Goal: Task Accomplishment & Management: Use online tool/utility

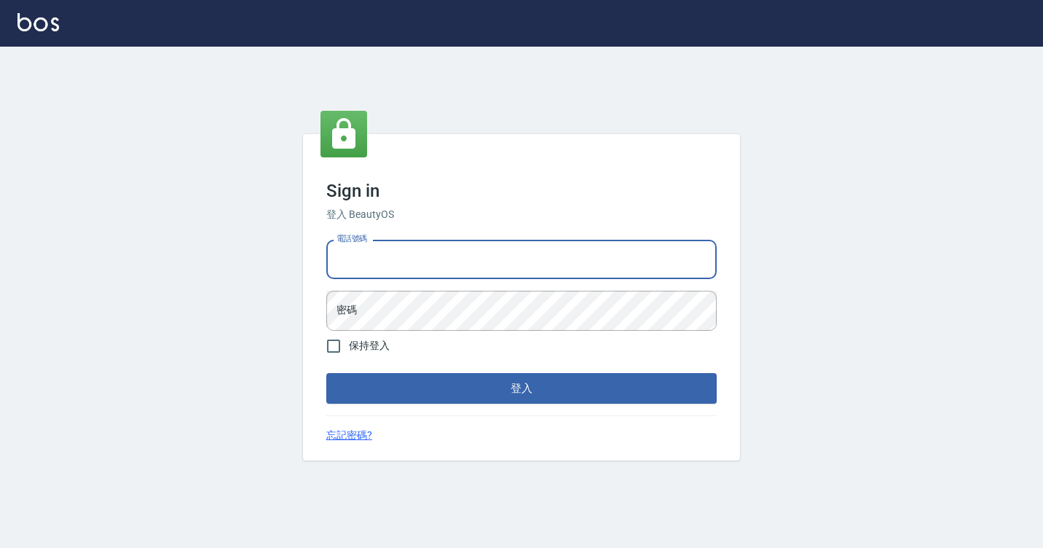
click at [361, 251] on input "電話號碼" at bounding box center [521, 259] width 391 height 39
type input "7812080"
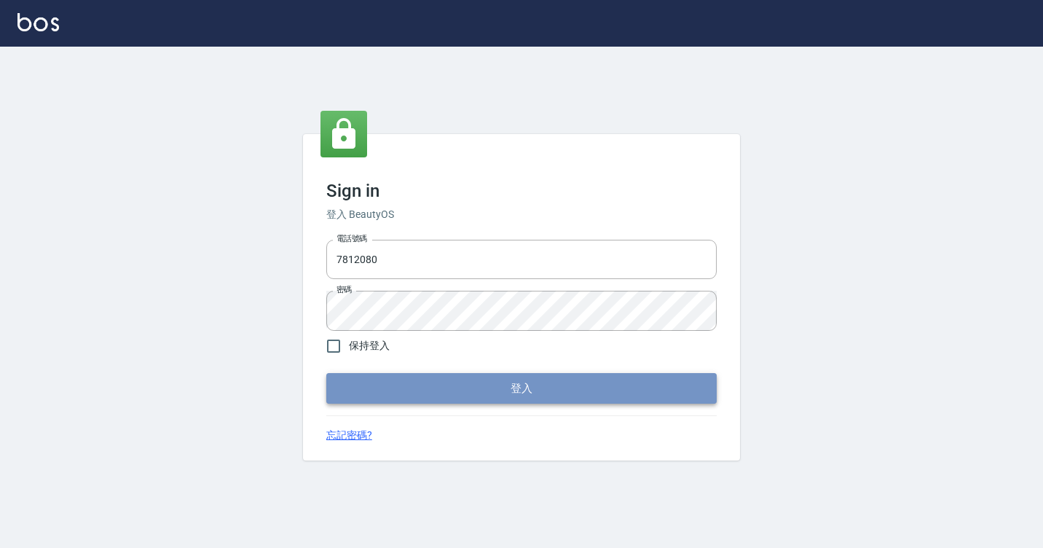
click at [402, 380] on button "登入" at bounding box center [521, 388] width 391 height 31
click at [402, 380] on form "電話號碼 [PHONE_NUMBER] 電話號碼 密碼 密碼 保持登入 登入" at bounding box center [521, 319] width 391 height 170
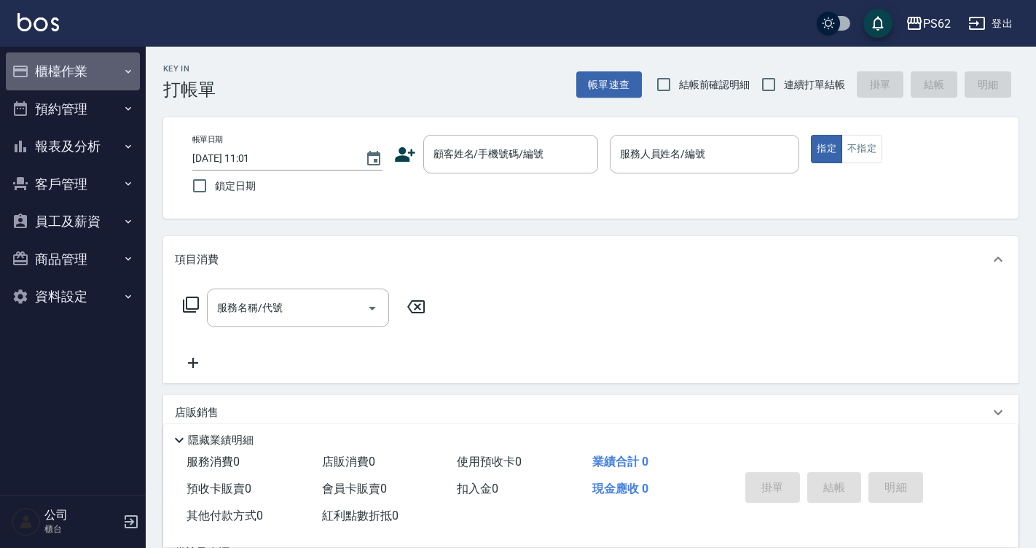
click at [71, 71] on button "櫃檯作業" at bounding box center [73, 71] width 134 height 38
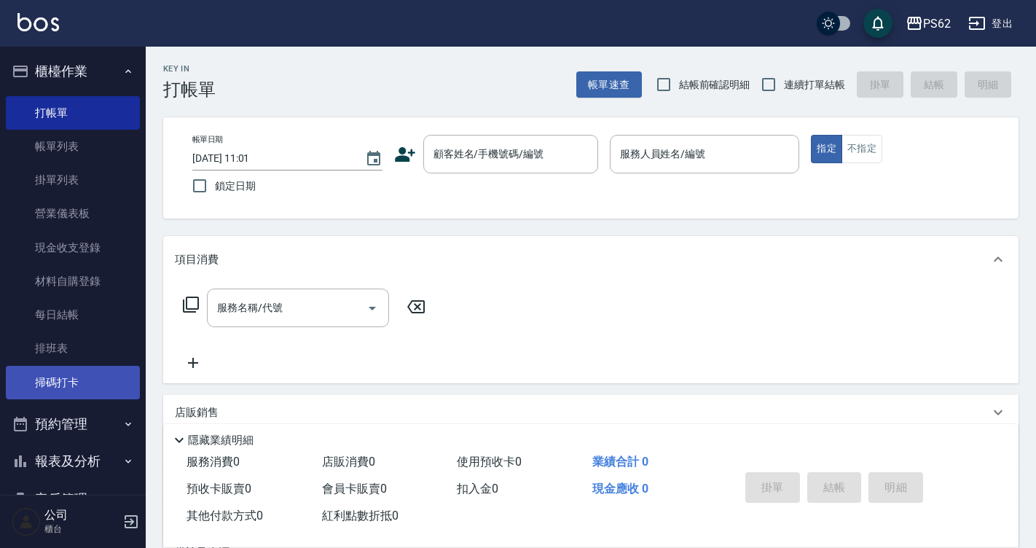
click at [66, 381] on link "掃碼打卡" at bounding box center [73, 383] width 134 height 34
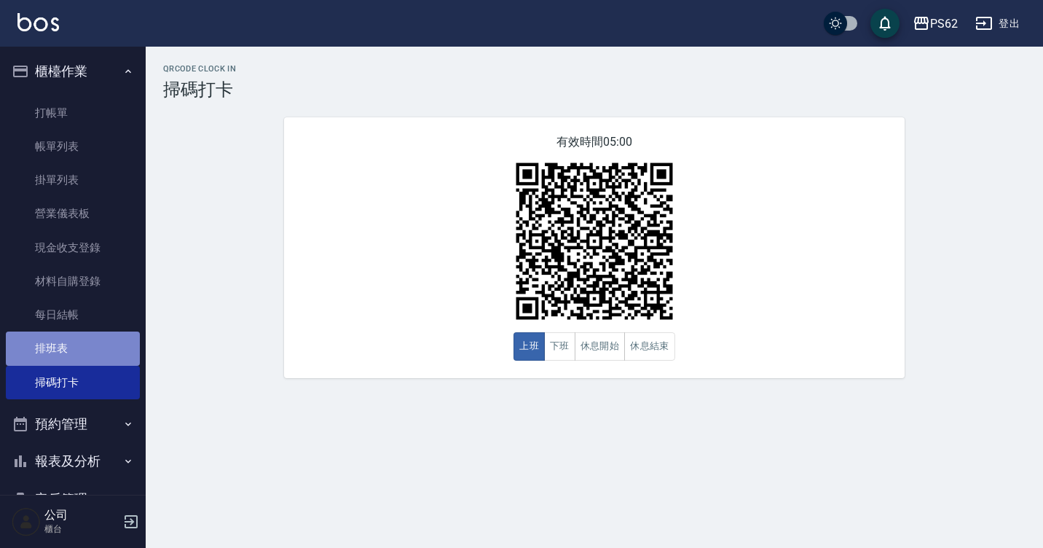
click at [103, 358] on link "排班表" at bounding box center [73, 349] width 134 height 34
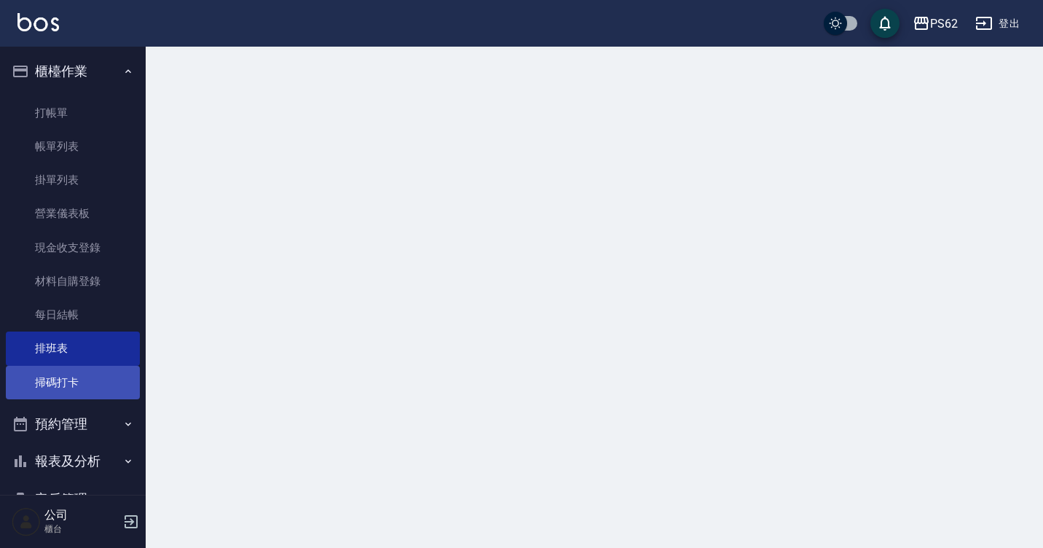
click at [111, 394] on link "掃碼打卡" at bounding box center [73, 383] width 134 height 34
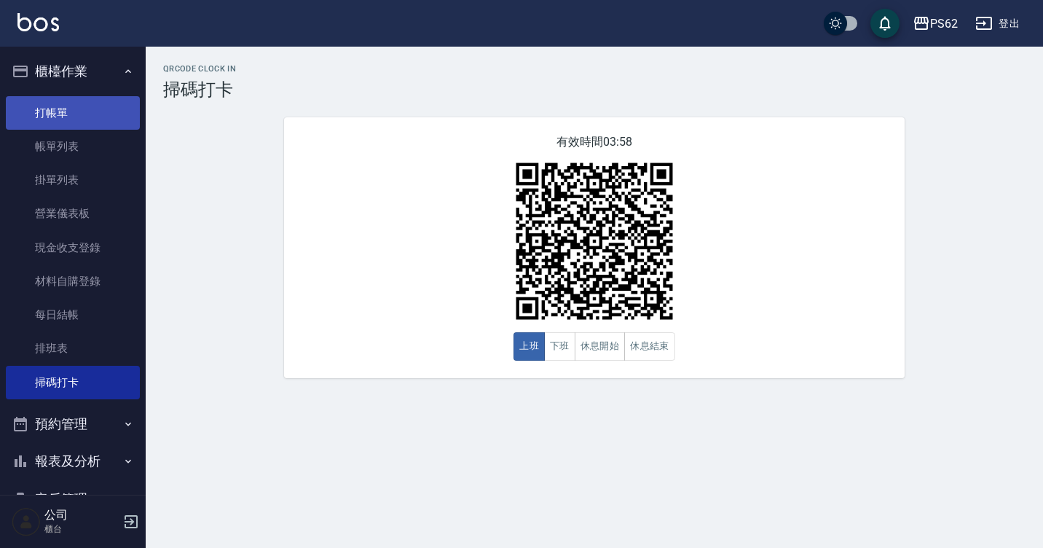
click at [109, 117] on link "打帳單" at bounding box center [73, 113] width 134 height 34
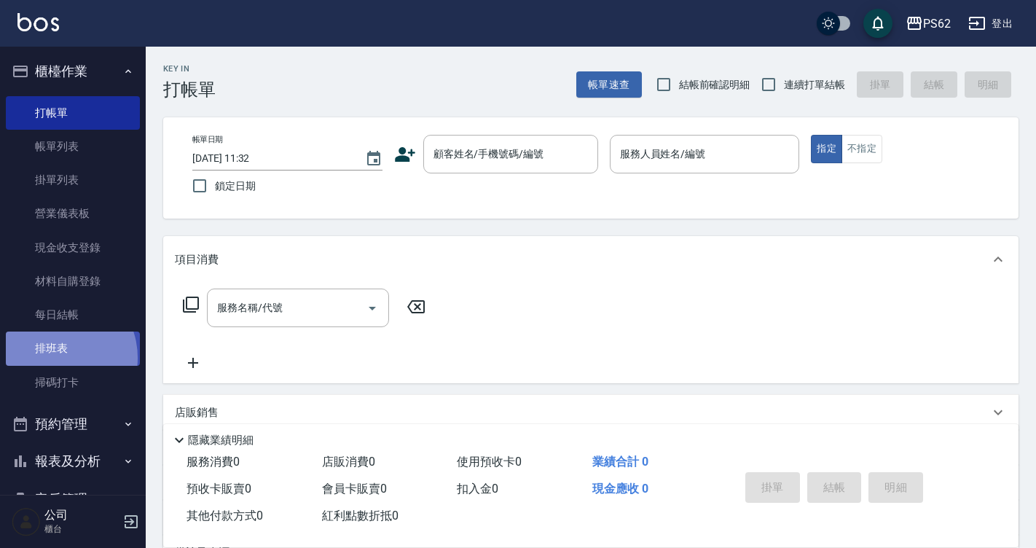
click at [53, 358] on link "排班表" at bounding box center [73, 349] width 134 height 34
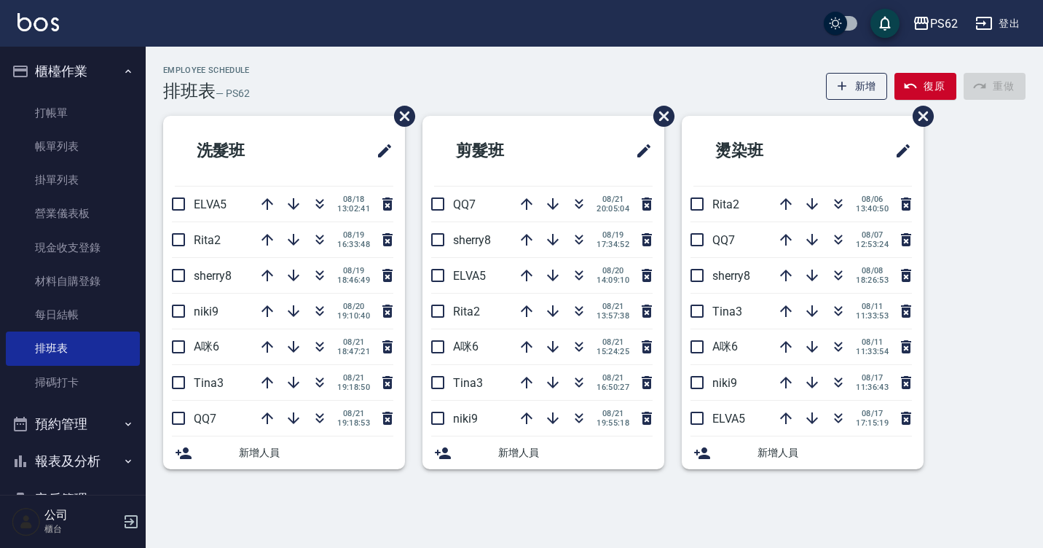
click at [38, 467] on button "報表及分析" at bounding box center [73, 461] width 134 height 38
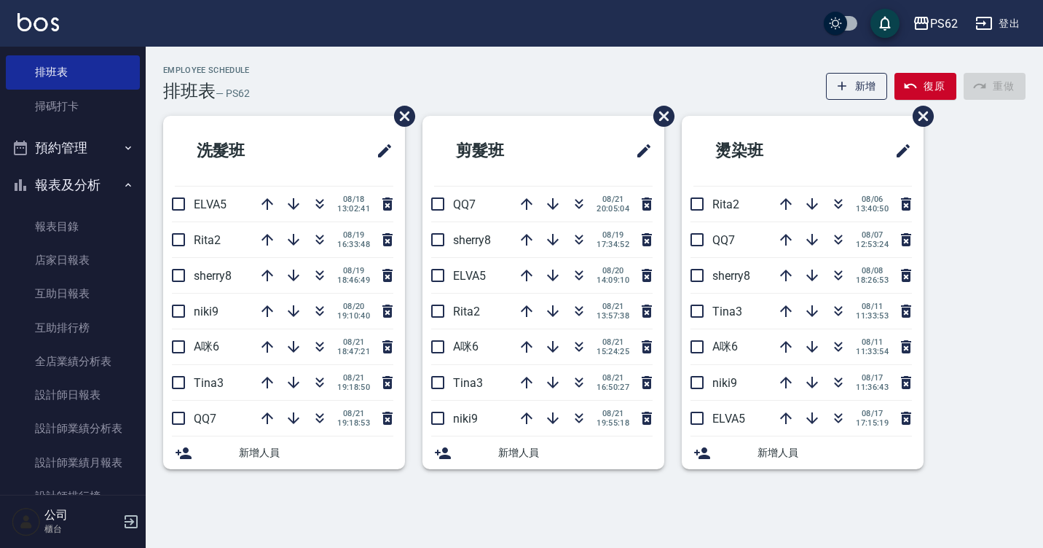
scroll to position [325, 0]
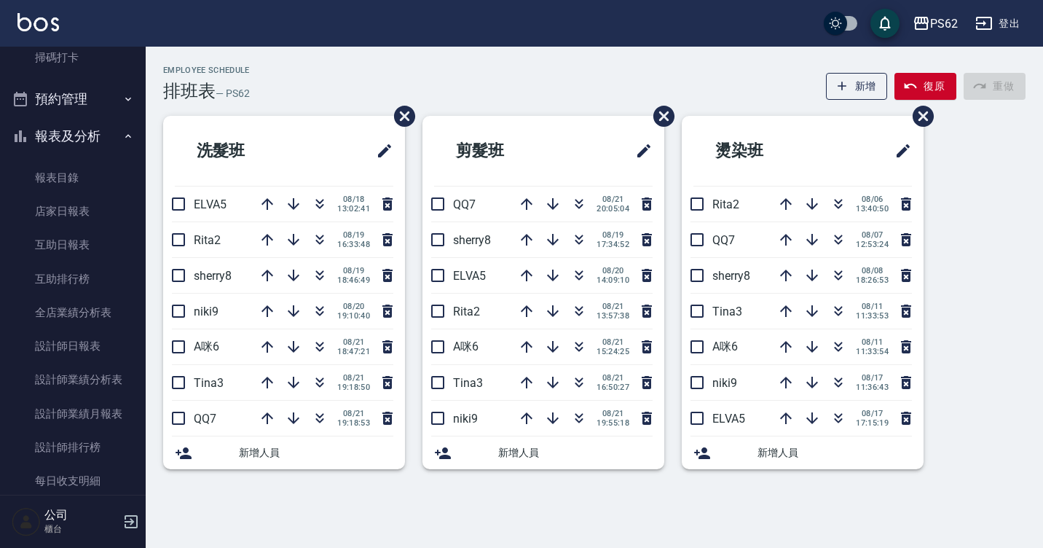
click at [136, 370] on nav "櫃檯作業 打帳單 帳單列表 掛單列表 營業儀表板 現金收支登錄 材料自購登錄 每日結帳 排班表 掃碼打卡 預約管理 預約管理 單日預約紀錄 單週預約紀錄 報表…" at bounding box center [73, 271] width 146 height 448
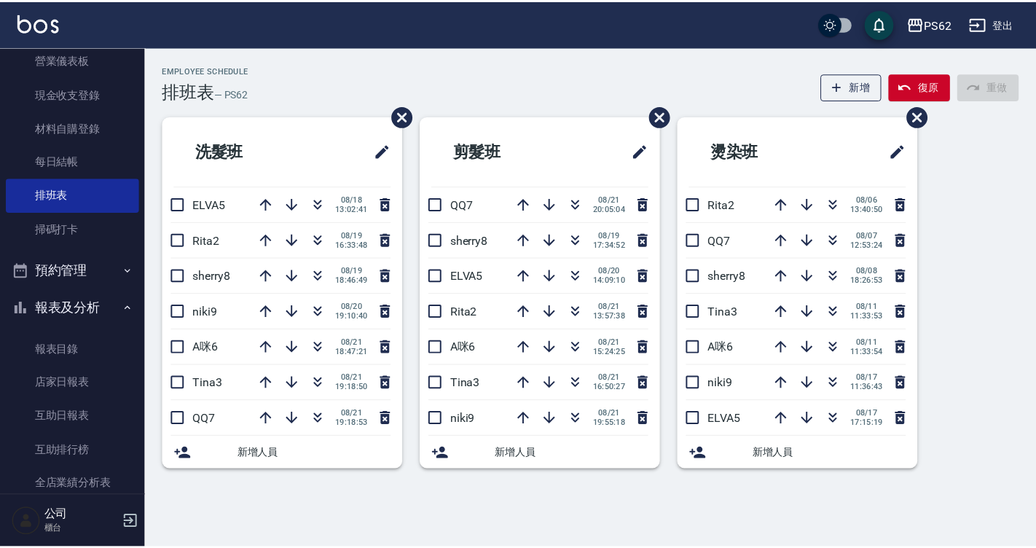
scroll to position [0, 0]
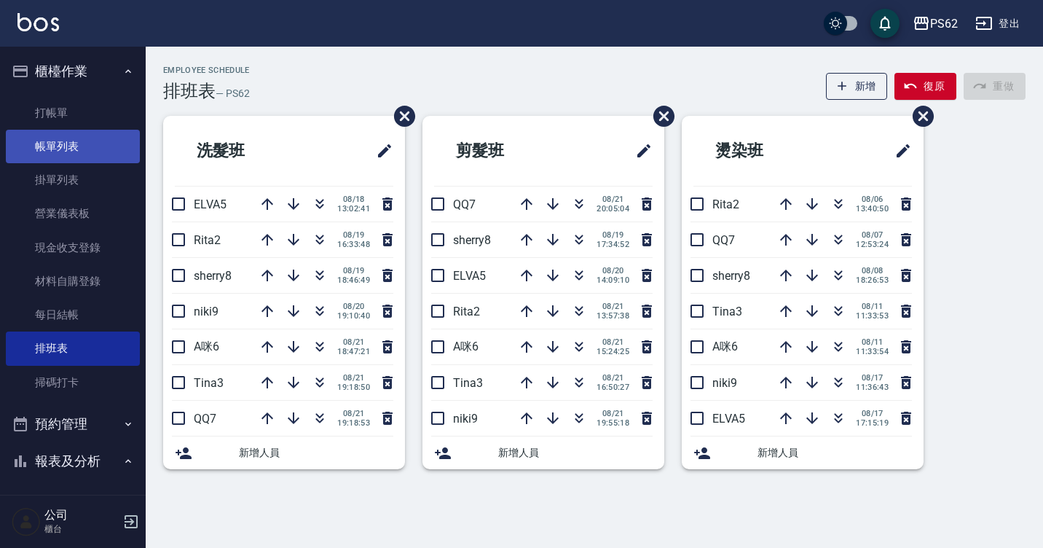
click at [75, 160] on link "帳單列表" at bounding box center [73, 147] width 134 height 34
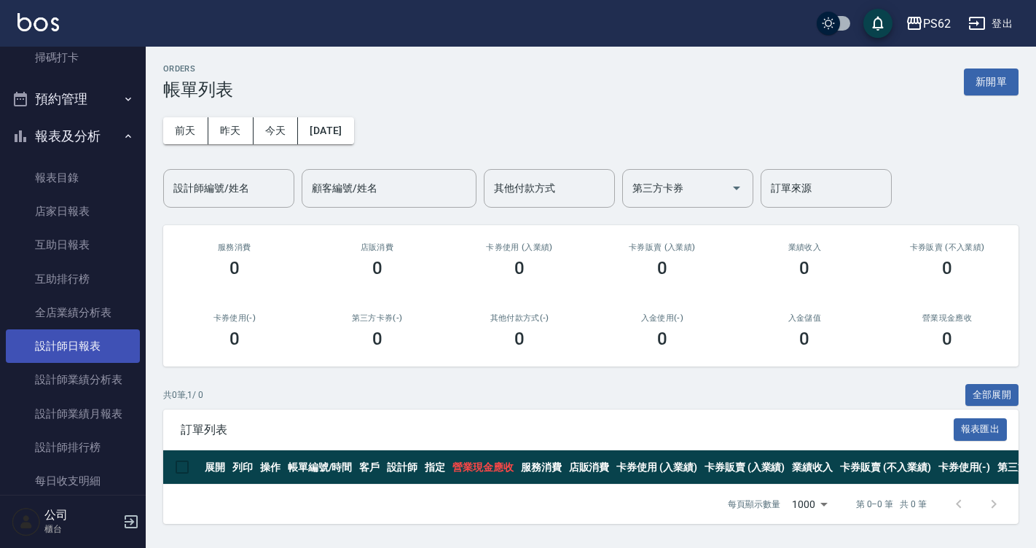
scroll to position [437, 0]
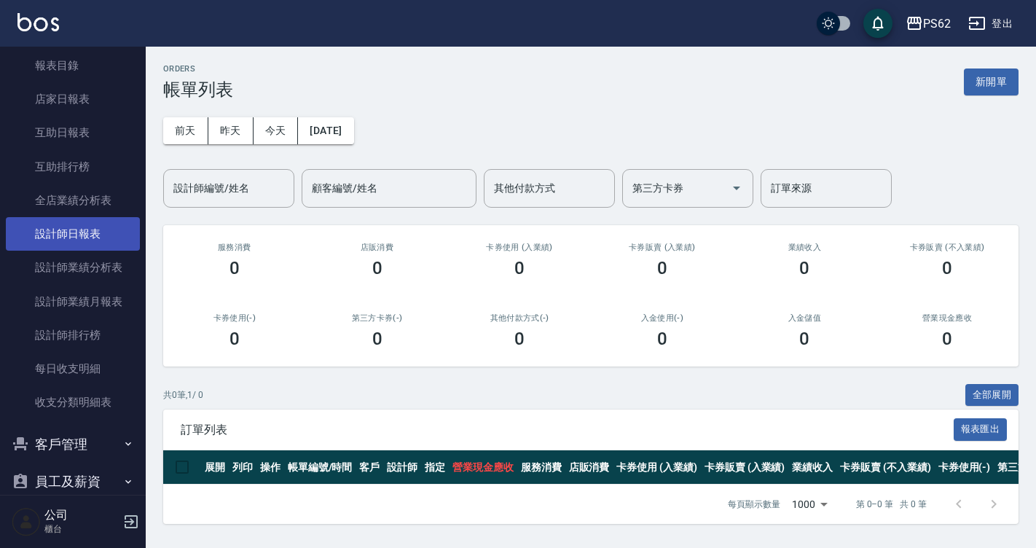
click at [82, 243] on link "設計師日報表" at bounding box center [73, 234] width 134 height 34
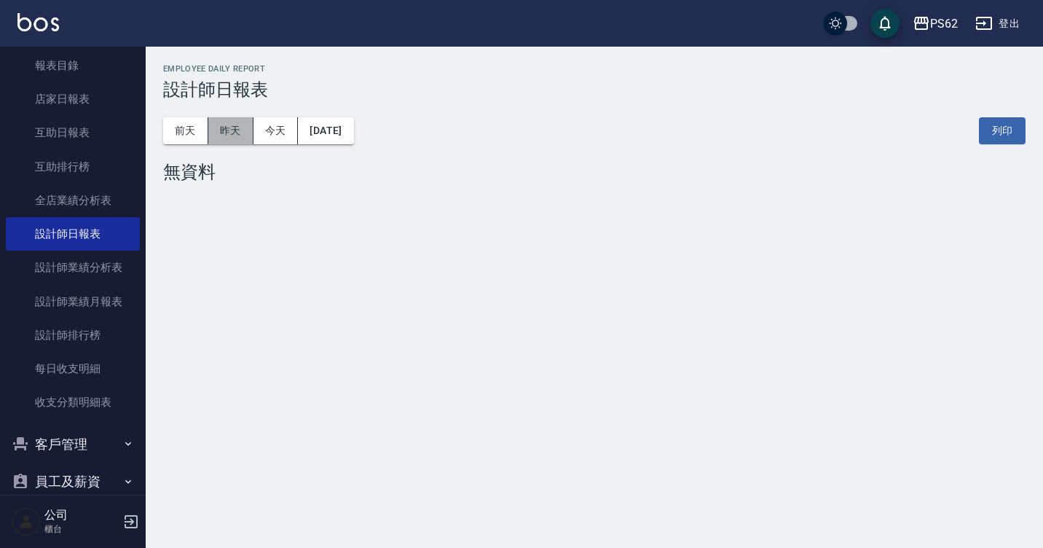
click at [222, 133] on button "昨天" at bounding box center [230, 130] width 45 height 27
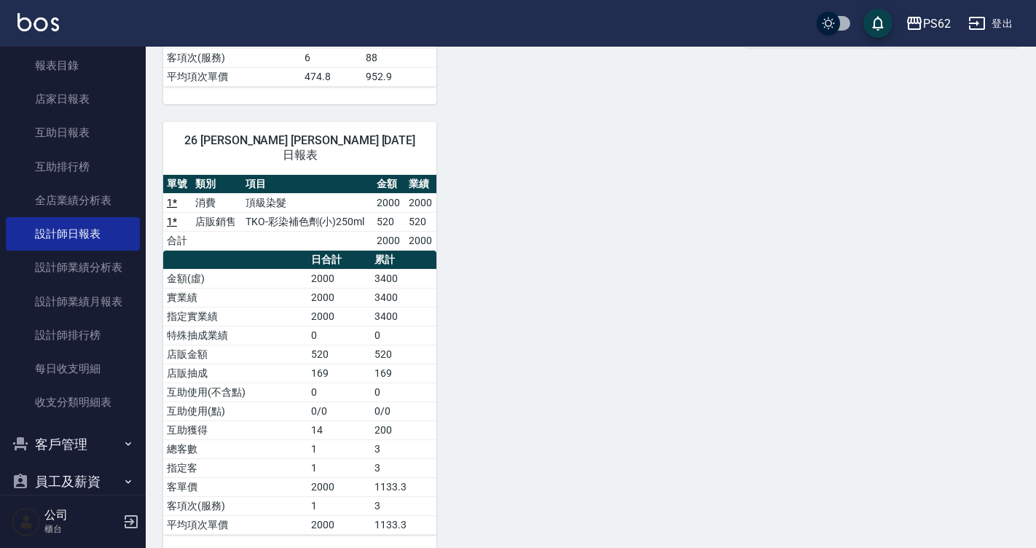
scroll to position [1180, 0]
